Goal: Communication & Community: Answer question/provide support

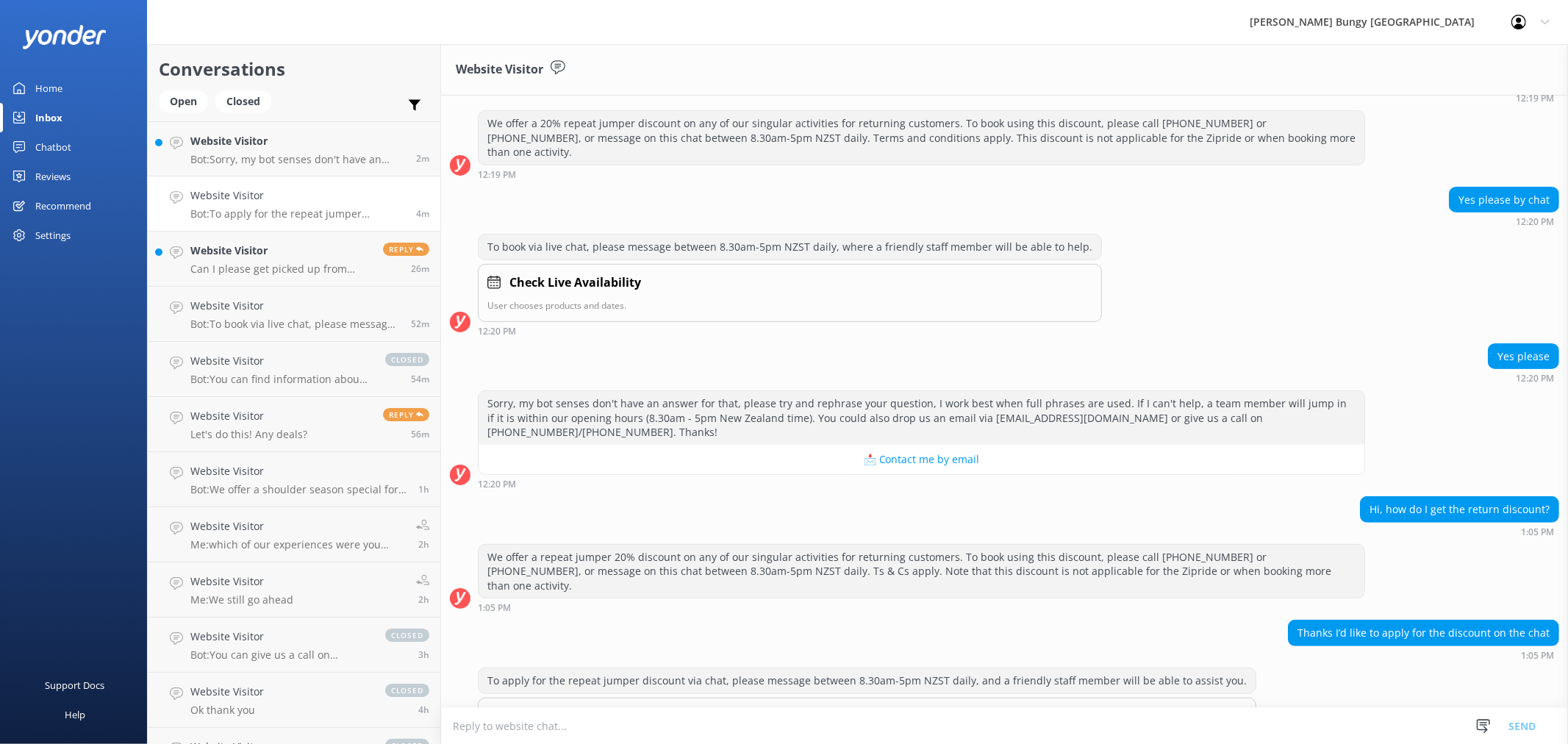
scroll to position [332, 0]
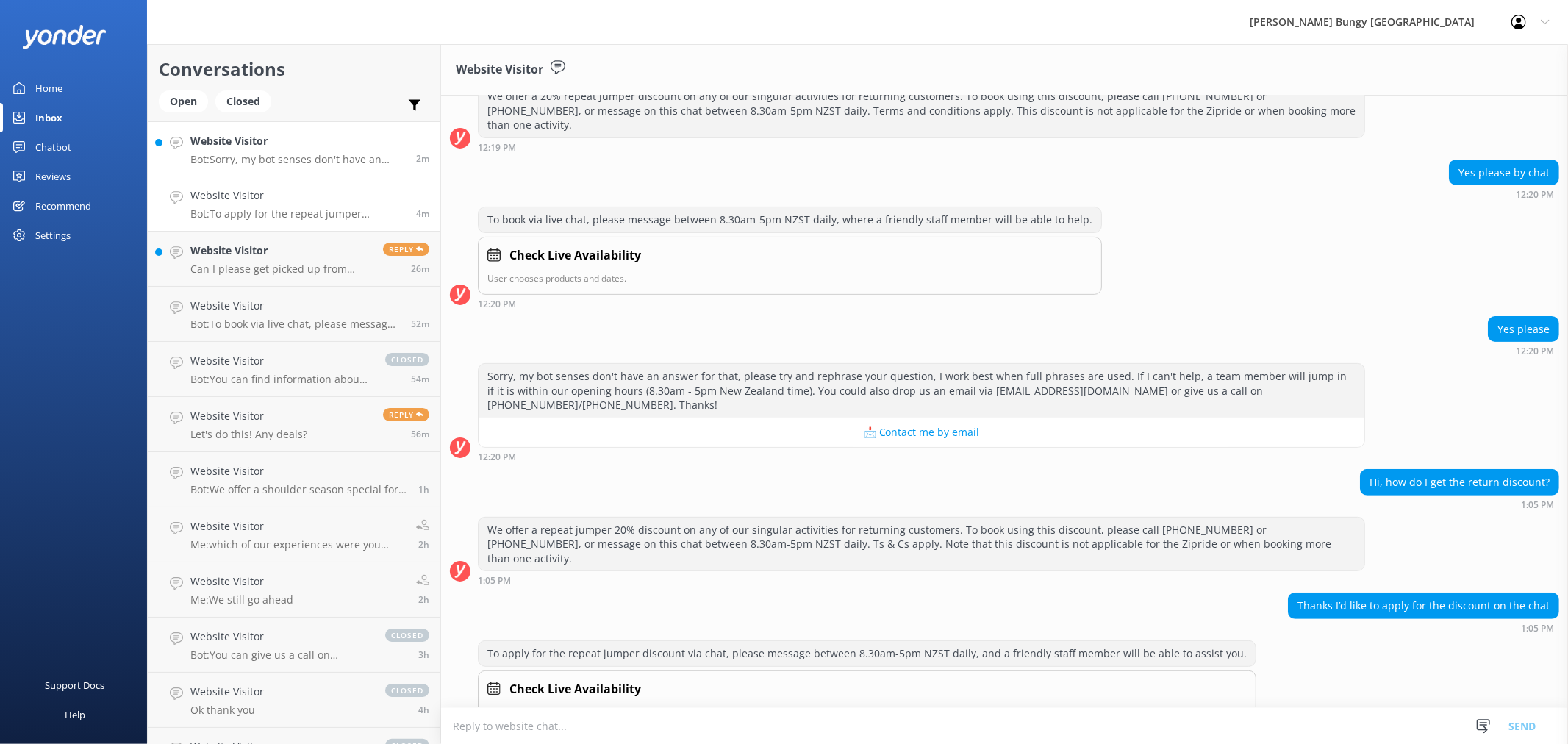
click at [316, 147] on h4 "Website Visitor" at bounding box center [297, 141] width 214 height 16
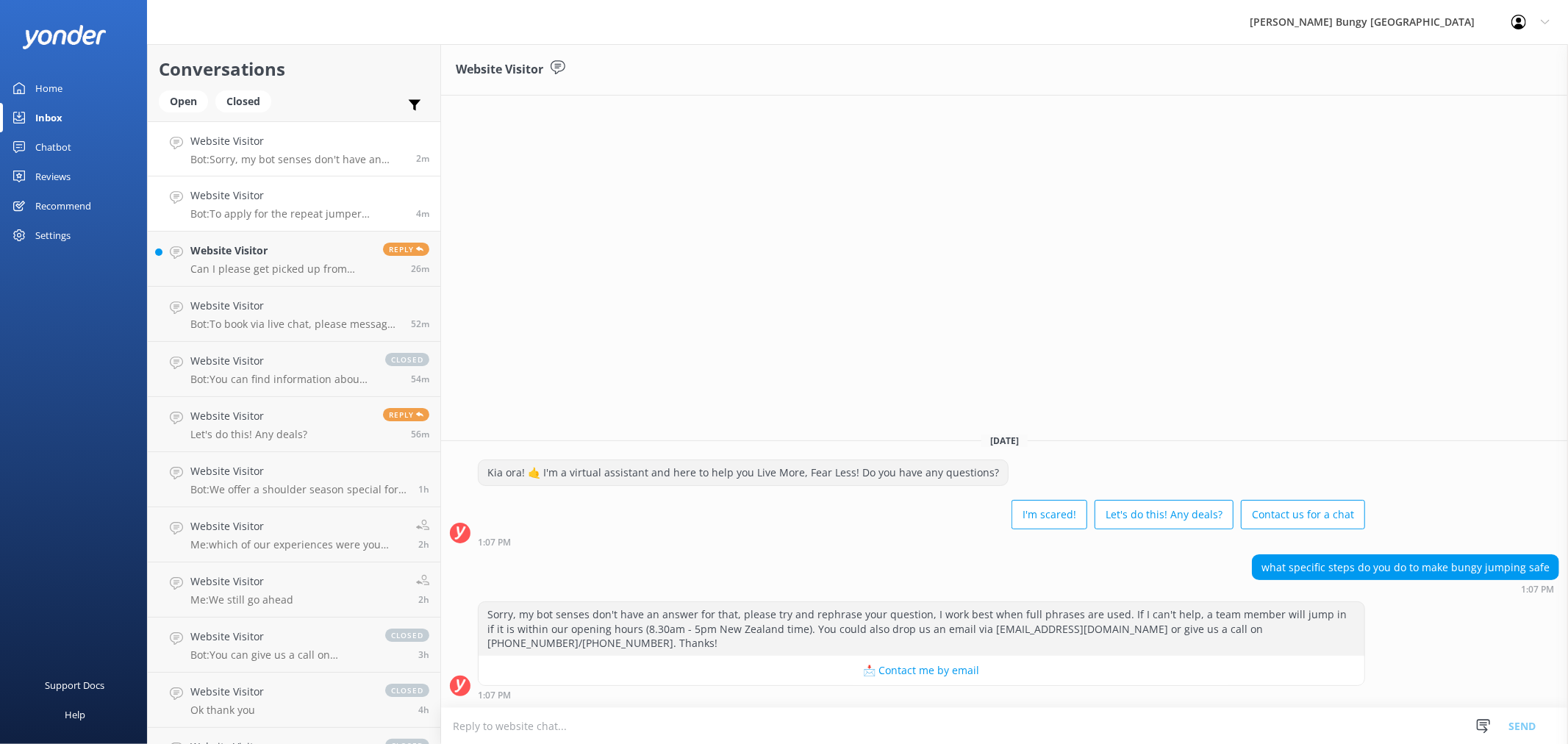
click at [326, 189] on h4 "Website Visitor" at bounding box center [297, 196] width 214 height 16
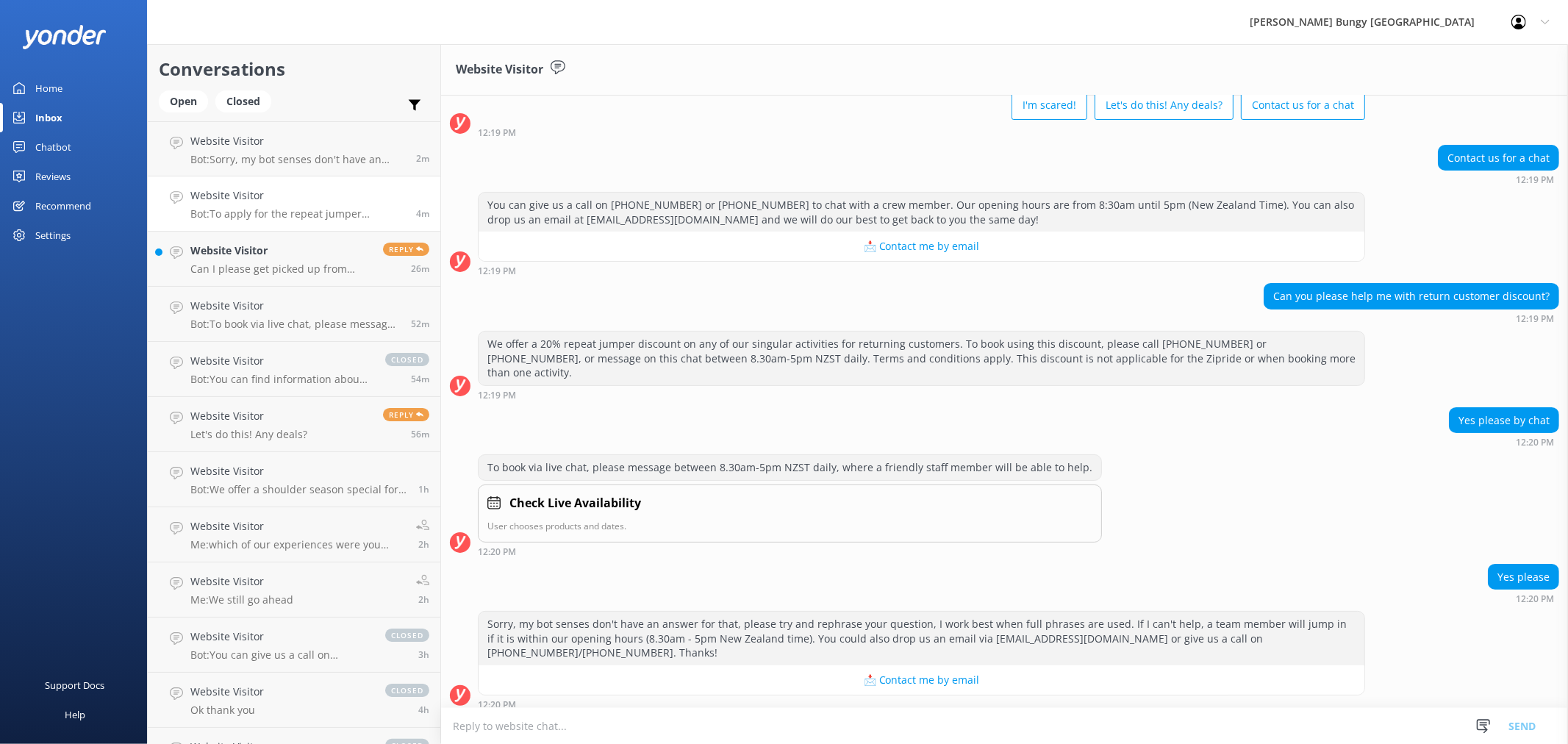
scroll to position [332, 0]
